Goal: Book appointment/travel/reservation

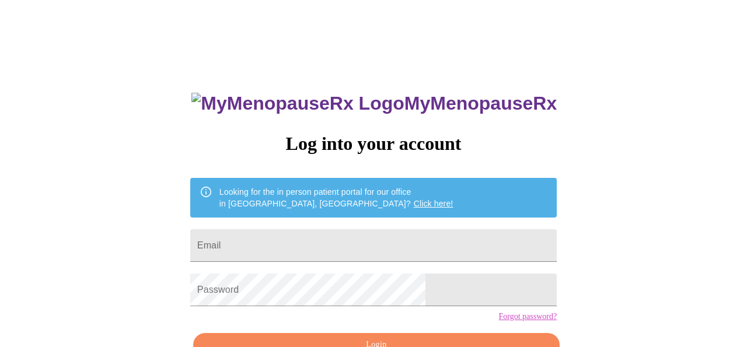
scroll to position [70, 0]
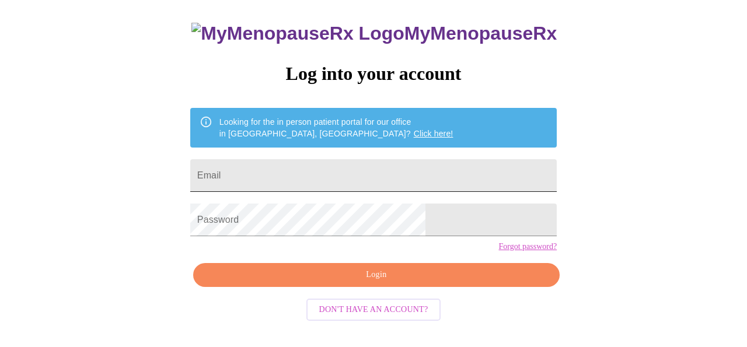
click at [297, 168] on input "Email" at bounding box center [373, 175] width 366 height 33
type input "[EMAIL_ADDRESS][DOMAIN_NAME]"
click at [207, 278] on div "MyMenopauseRx Log into your account Looking for the in person patient portal fo…" at bounding box center [373, 143] width 737 height 417
click at [414, 129] on link "Click here!" at bounding box center [434, 133] width 40 height 9
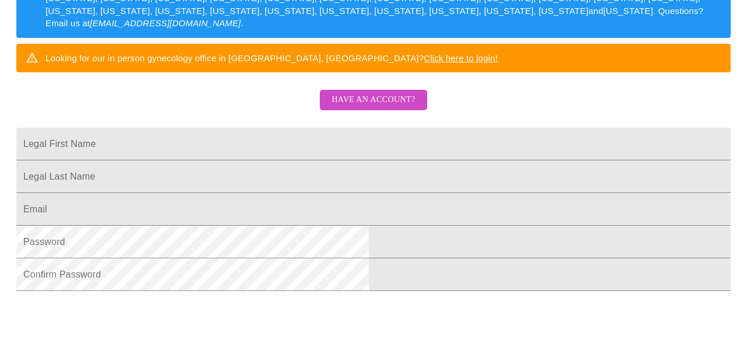
scroll to position [209, 0]
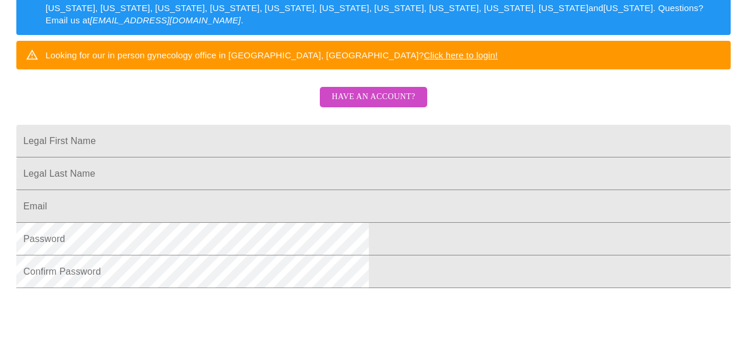
click at [527, 158] on input "Legal First Name" at bounding box center [373, 141] width 714 height 33
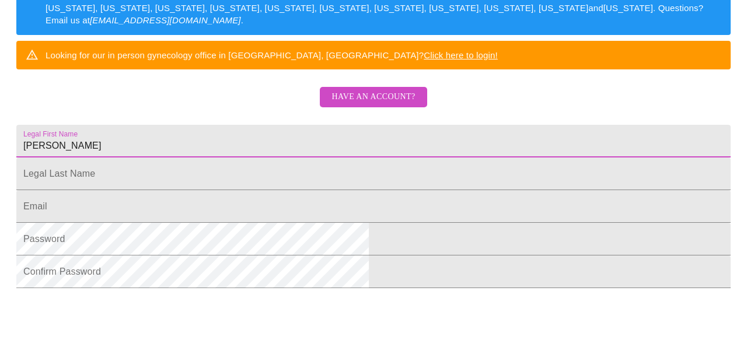
drag, startPoint x: 336, startPoint y: 163, endPoint x: 247, endPoint y: 160, distance: 88.7
click at [247, 158] on input "[PERSON_NAME]" at bounding box center [373, 141] width 714 height 33
type input "ANGELIKI"
click at [239, 190] on input "Legal First Name" at bounding box center [373, 174] width 714 height 33
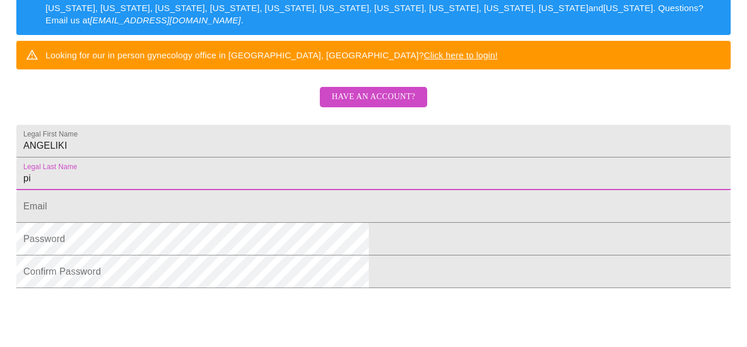
type input "p"
type input "Pieropoulos"
click at [237, 223] on input "Legal First Name" at bounding box center [373, 206] width 714 height 33
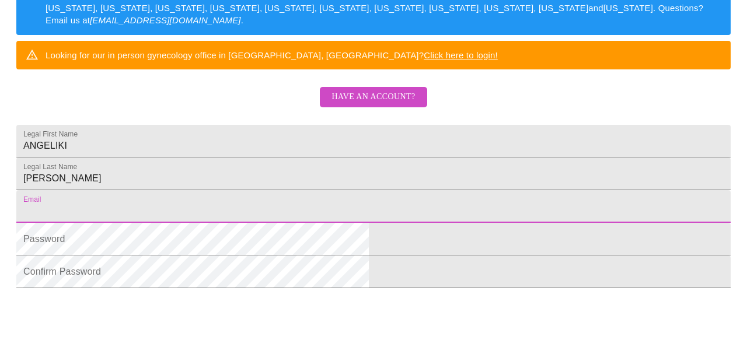
type input "ANGELIKI PIEROPOULOS"
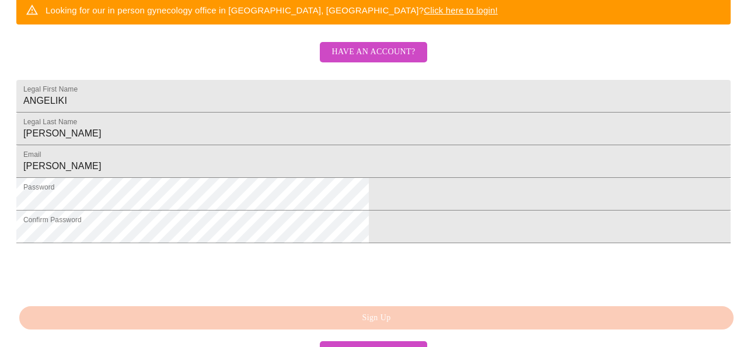
scroll to position [252, 0]
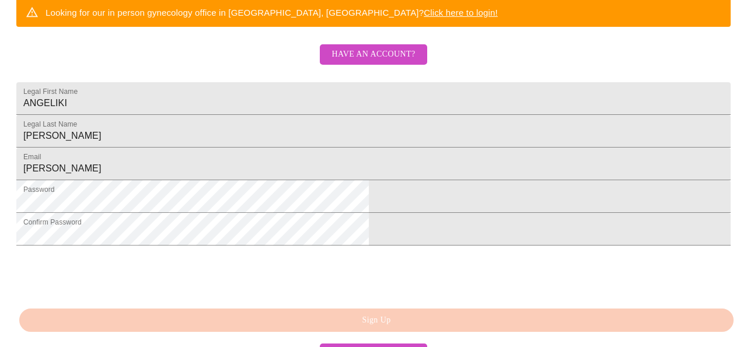
click at [379, 62] on span "Have an account?" at bounding box center [372, 54] width 83 height 15
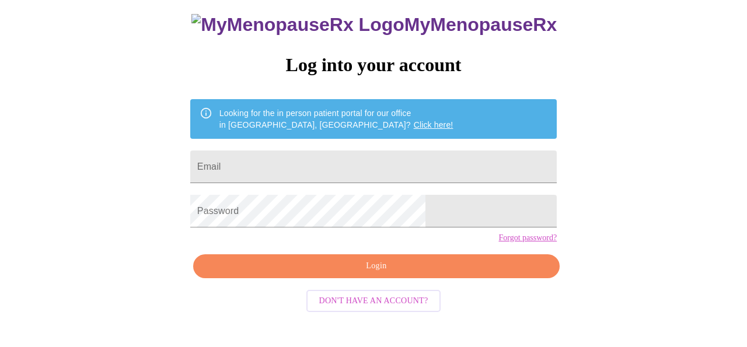
scroll to position [70, 0]
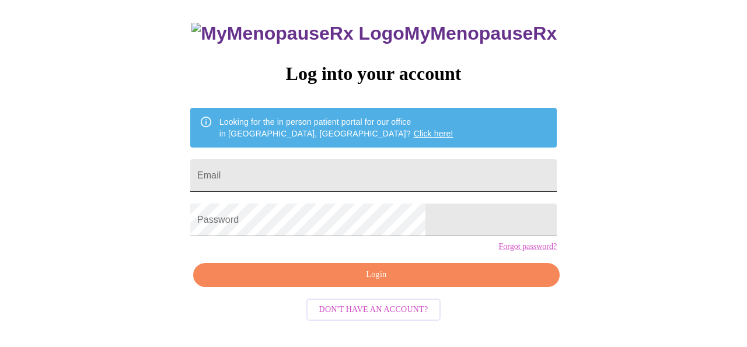
click at [314, 173] on input "Email" at bounding box center [373, 175] width 366 height 33
type input "[EMAIL_ADDRESS][DOMAIN_NAME]"
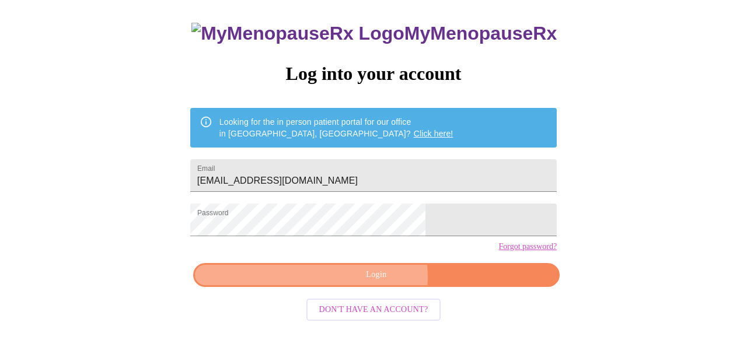
click at [376, 282] on span "Login" at bounding box center [377, 275] width 340 height 15
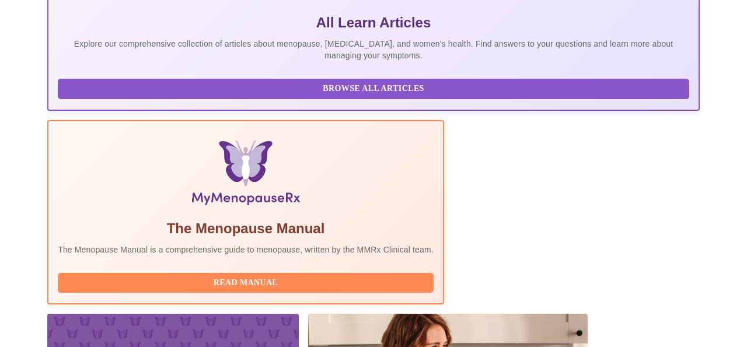
scroll to position [368, 0]
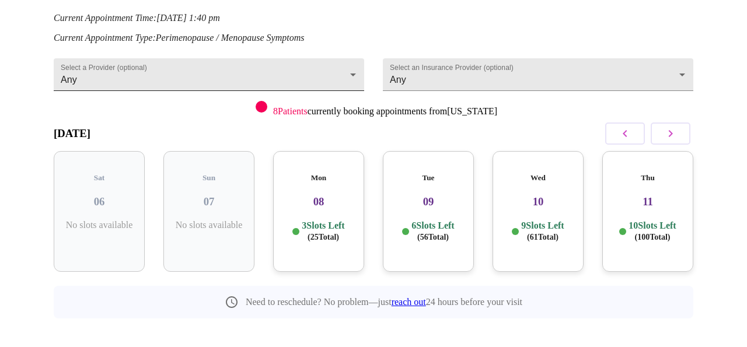
scroll to position [159, 0]
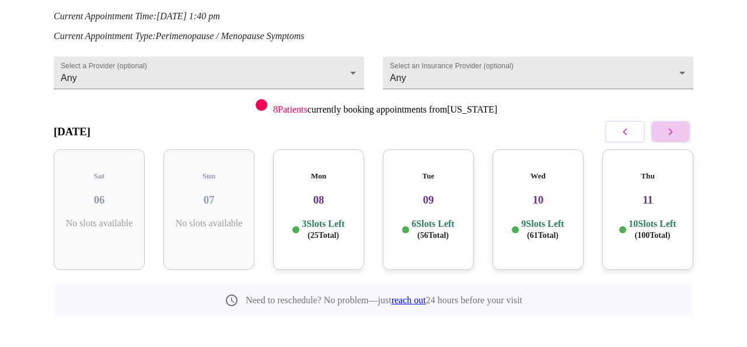
click at [677, 125] on icon "button" at bounding box center [670, 132] width 14 height 14
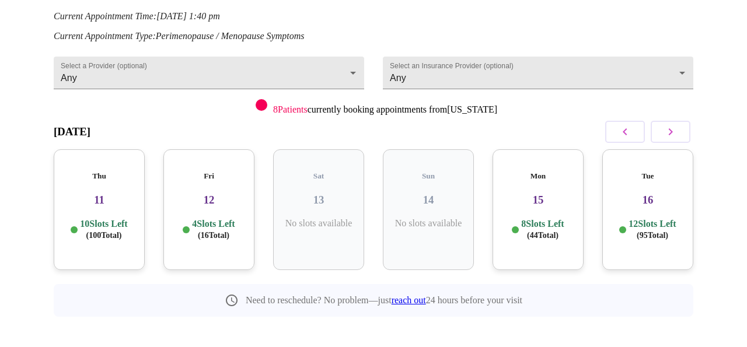
scroll to position [161, 0]
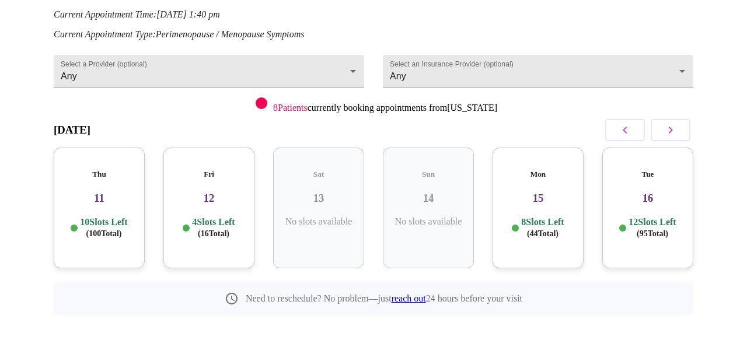
click at [677, 125] on icon "button" at bounding box center [670, 130] width 14 height 14
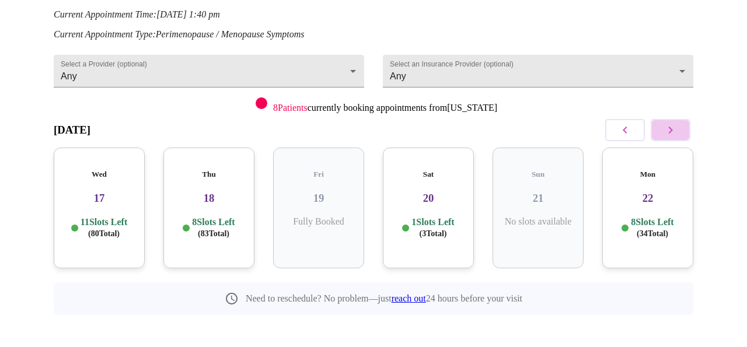
click at [677, 129] on icon "button" at bounding box center [670, 130] width 14 height 14
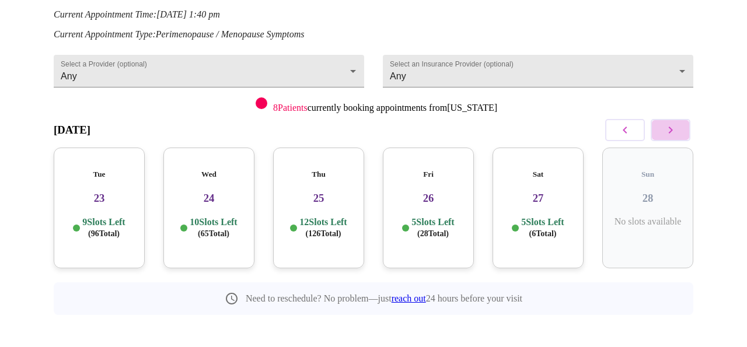
click at [677, 129] on icon "button" at bounding box center [670, 130] width 14 height 14
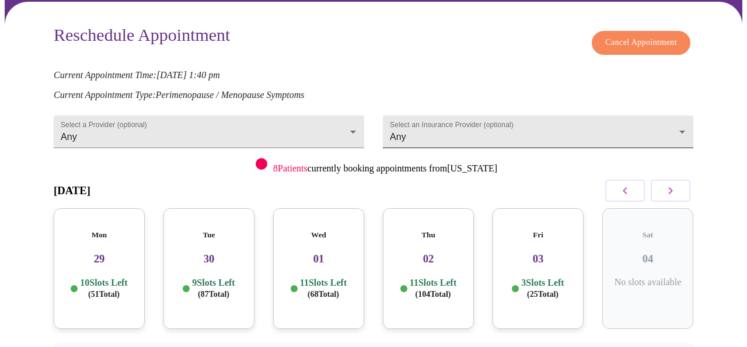
scroll to position [103, 0]
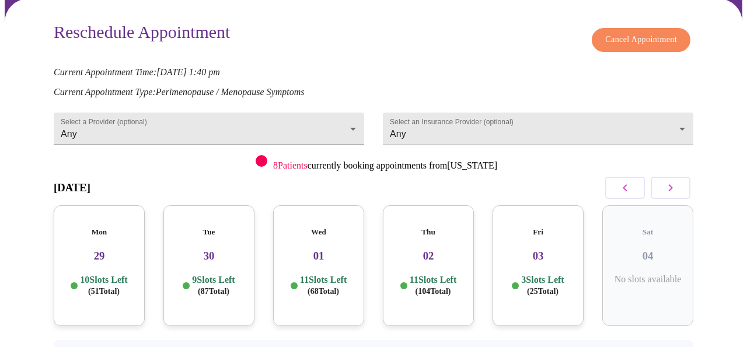
click at [352, 121] on body "MyMenopauseRx Appointments Messaging Labs Uploads Medications Community Refer a…" at bounding box center [373, 163] width 737 height 524
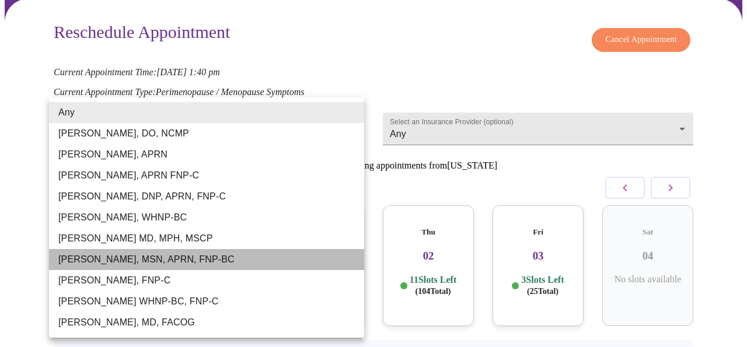
click at [93, 259] on li "Larissa Wright, MSN, APRN, FNP-BC" at bounding box center [206, 259] width 315 height 21
type input "Larissa Wright, MSN, APRN, FNP-BC"
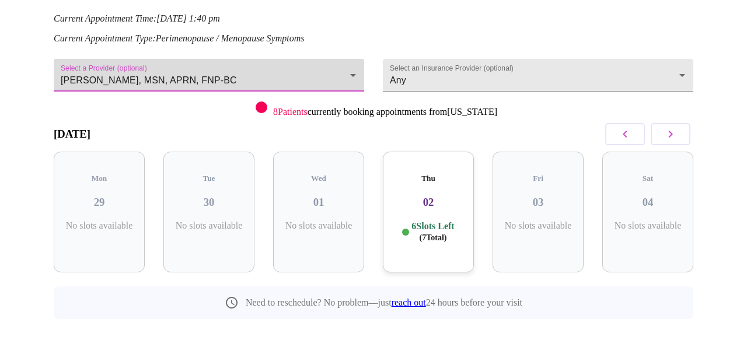
scroll to position [161, 0]
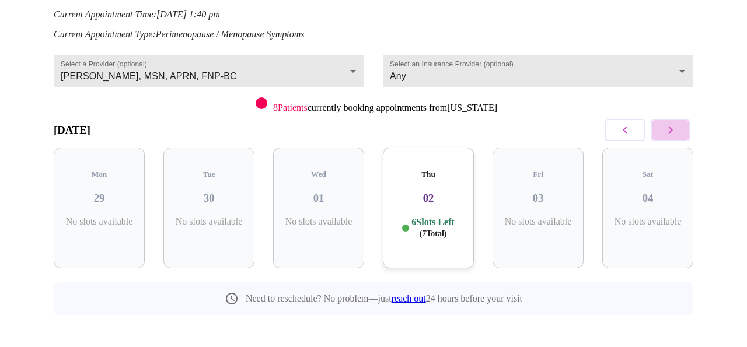
click at [675, 126] on icon "button" at bounding box center [670, 130] width 14 height 14
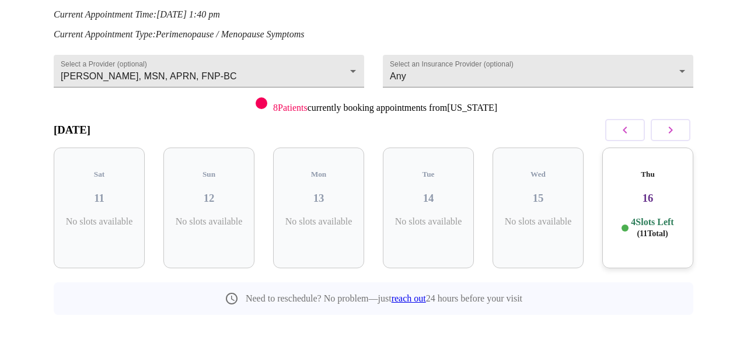
click at [675, 126] on icon "button" at bounding box center [670, 130] width 14 height 14
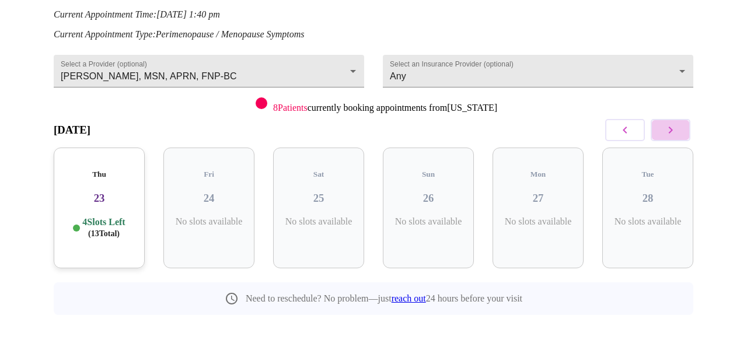
click at [675, 126] on icon "button" at bounding box center [670, 130] width 14 height 14
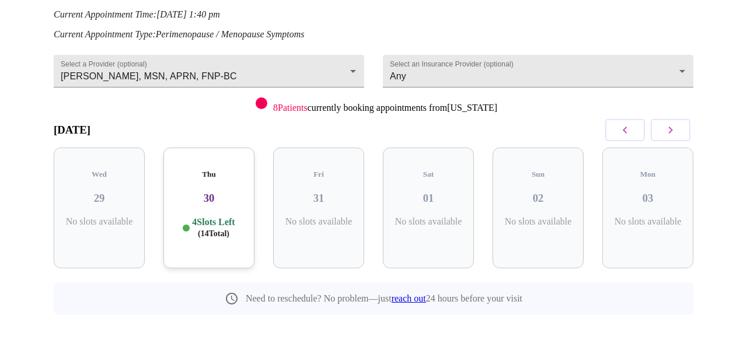
click at [675, 126] on icon "button" at bounding box center [670, 130] width 14 height 14
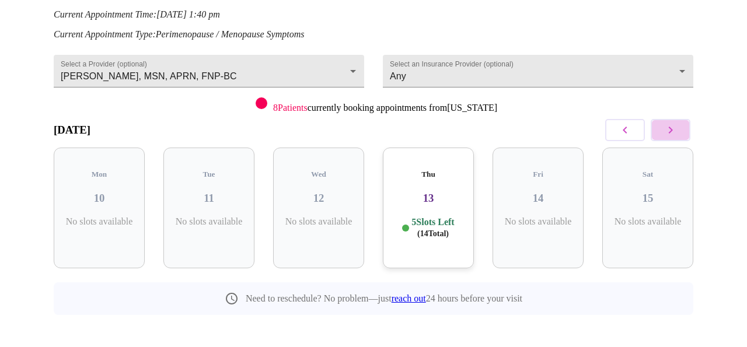
click at [675, 126] on icon "button" at bounding box center [670, 130] width 14 height 14
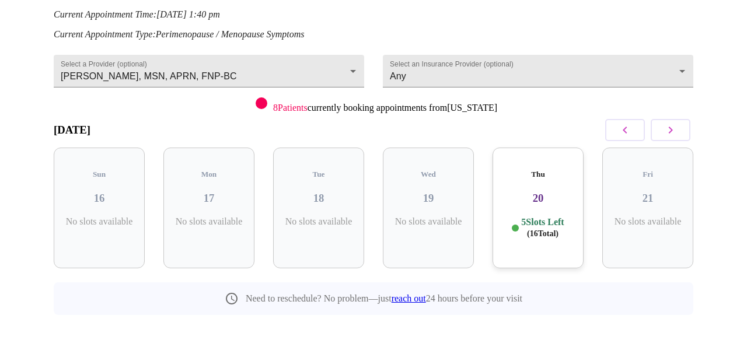
click at [624, 124] on icon "button" at bounding box center [625, 130] width 14 height 14
click at [202, 192] on h3 "30" at bounding box center [209, 198] width 72 height 13
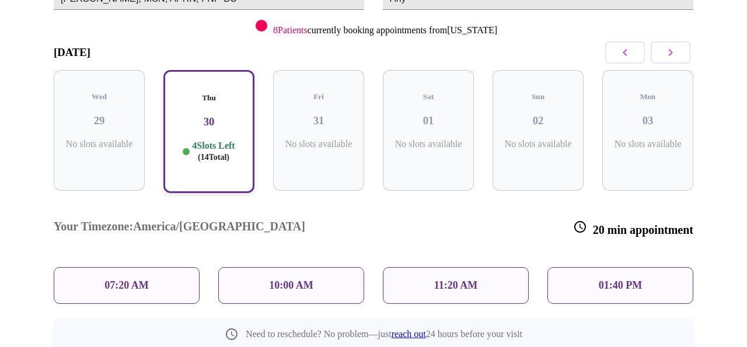
scroll to position [254, 0]
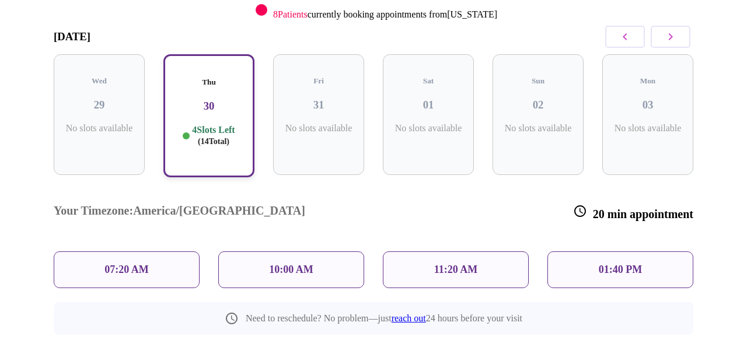
click at [610, 264] on p "01:40 PM" at bounding box center [620, 270] width 43 height 12
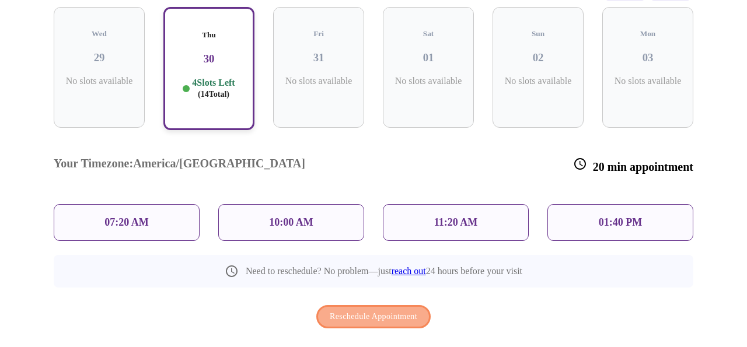
click at [405, 310] on span "Reschedule Appointment" at bounding box center [374, 317] width 88 height 15
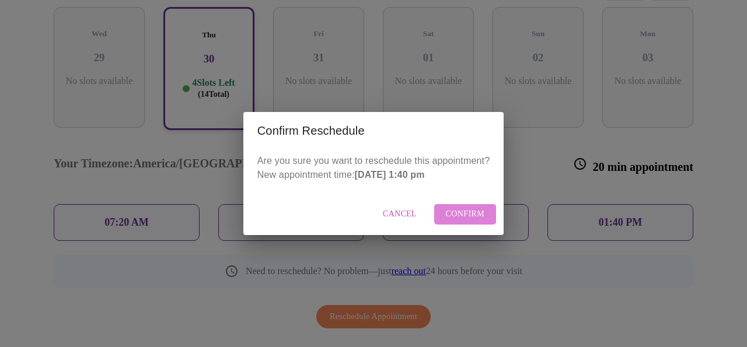
click at [477, 219] on span "Confirm" at bounding box center [465, 214] width 39 height 15
